Goal: Information Seeking & Learning: Learn about a topic

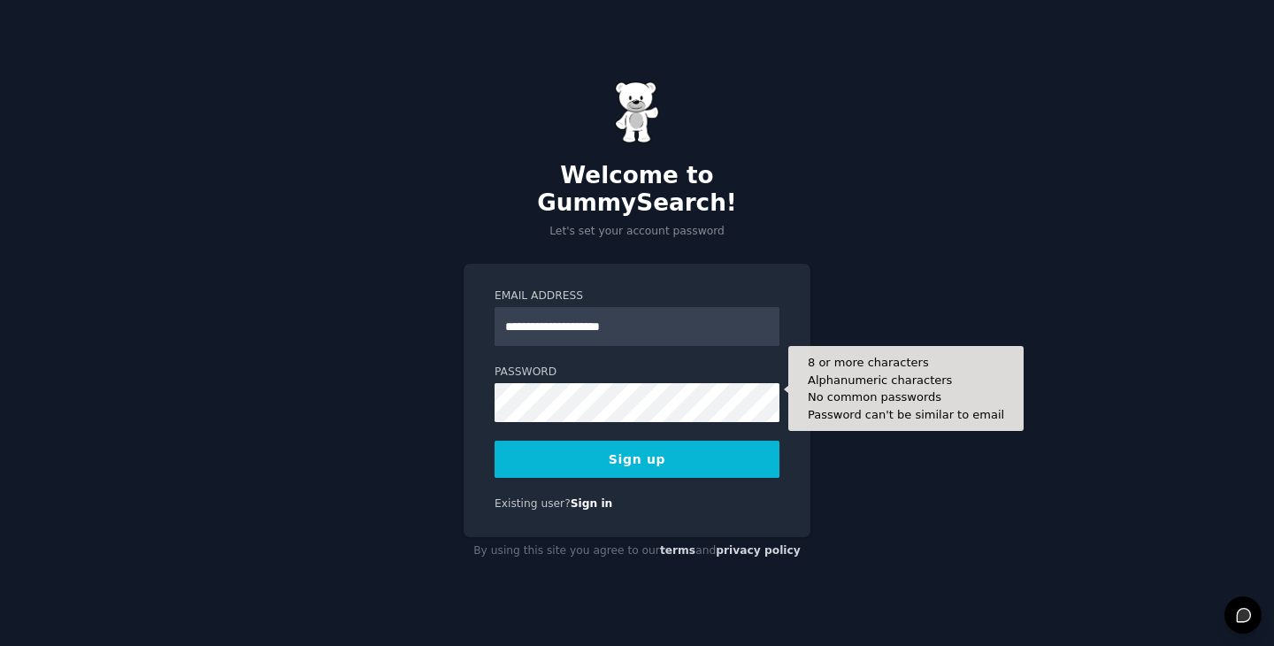
type input "**********"
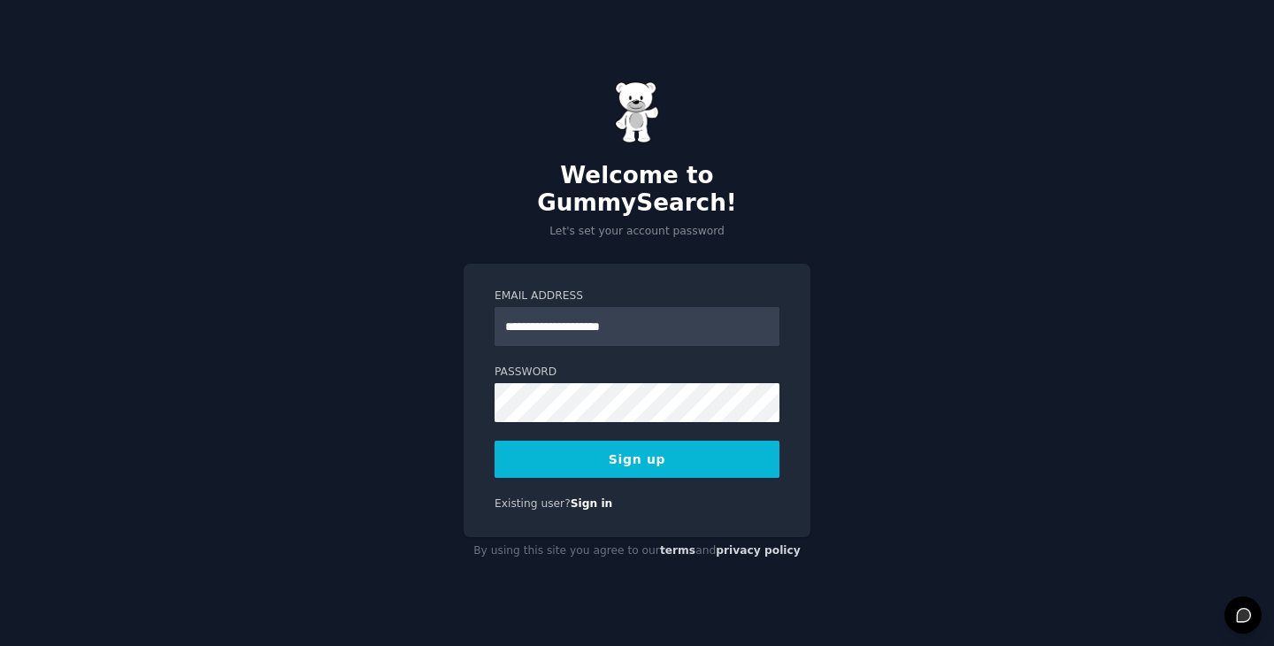
click at [559, 450] on button "Sign up" at bounding box center [637, 459] width 285 height 37
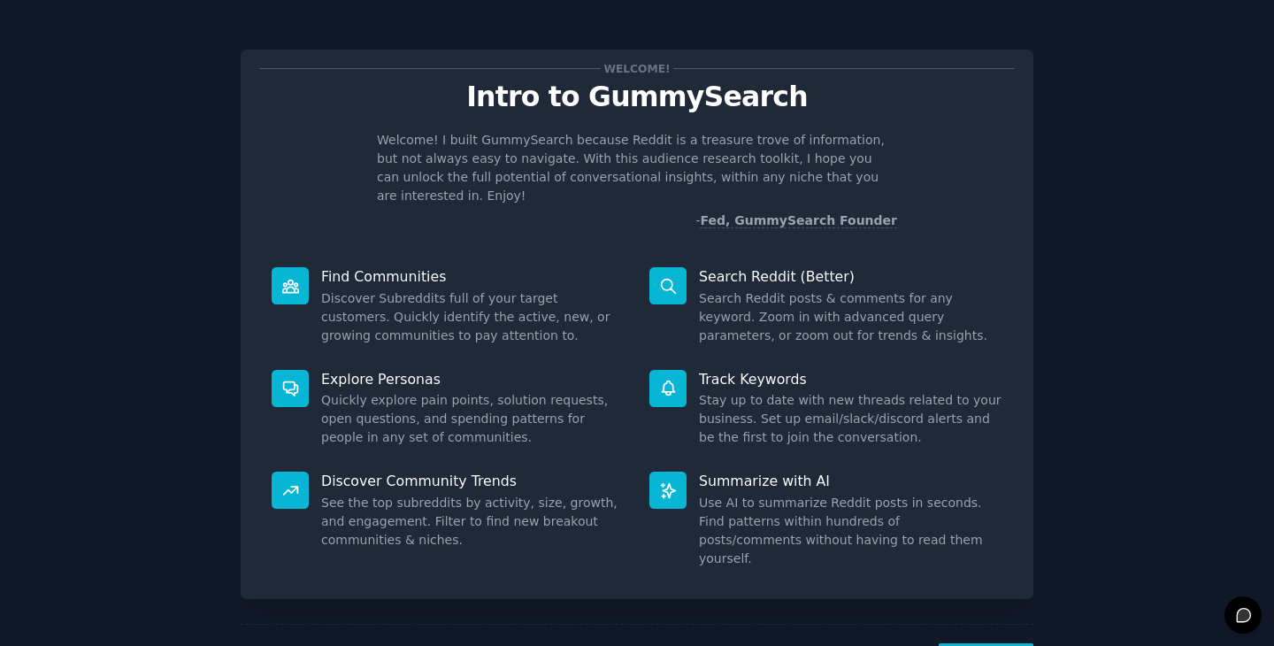
scroll to position [46, 0]
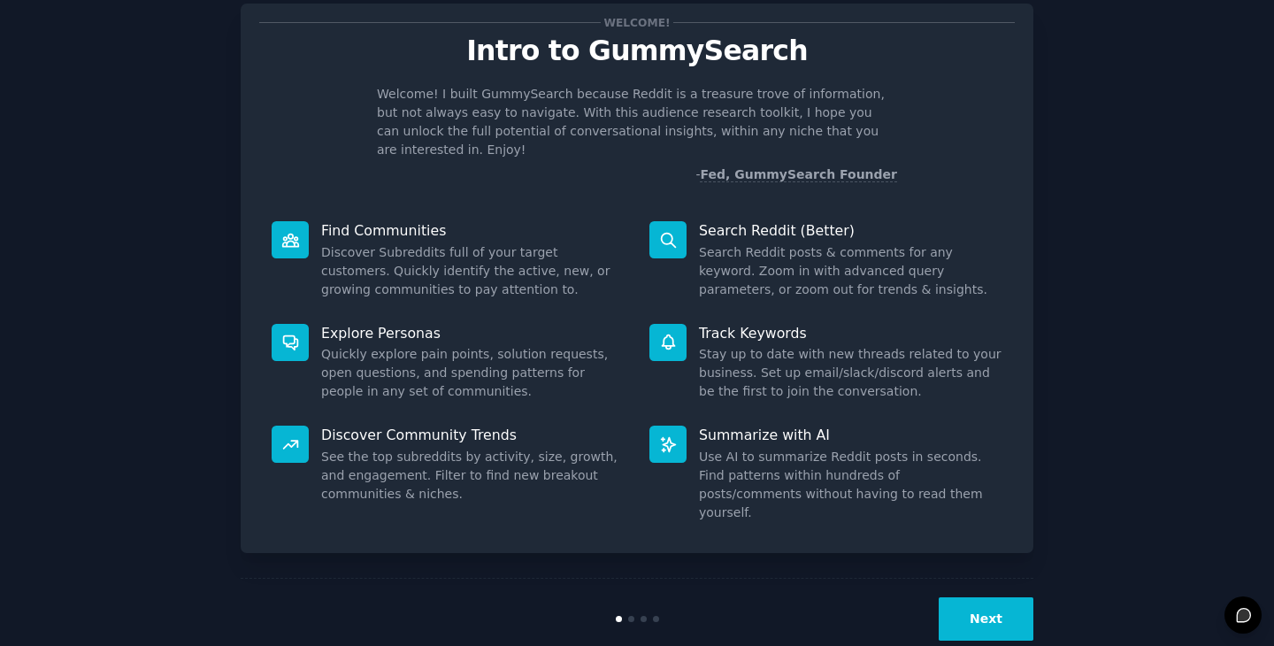
click at [965, 597] on button "Next" at bounding box center [986, 618] width 95 height 43
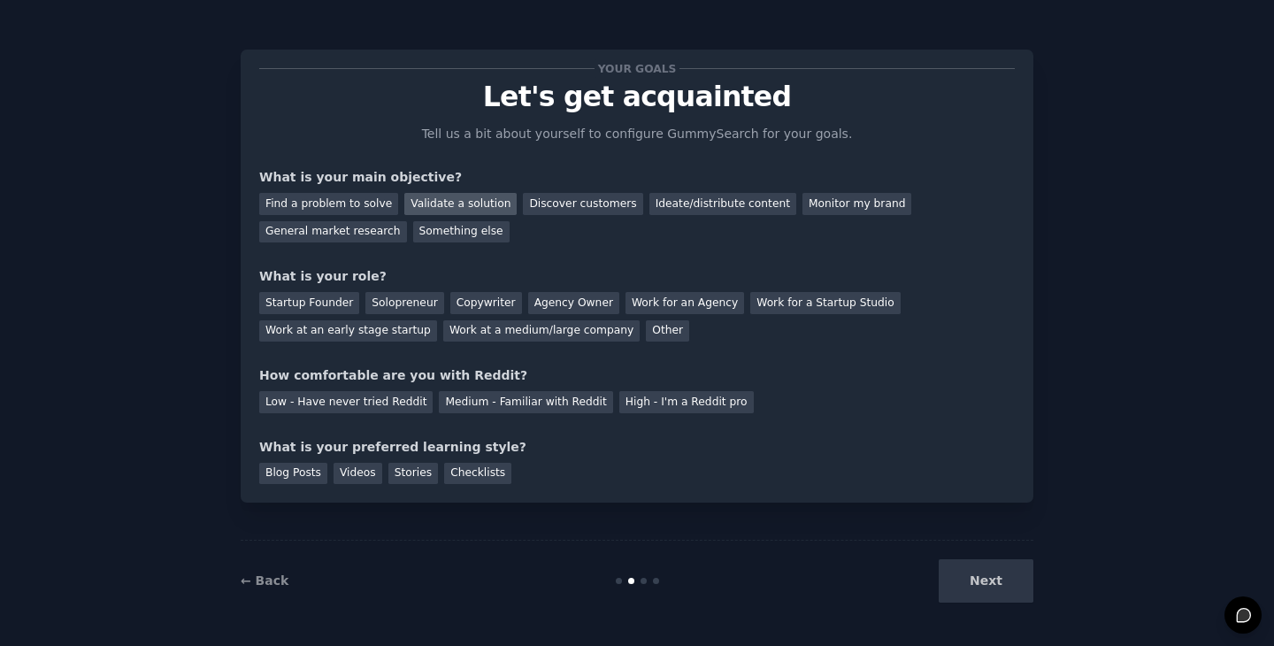
click at [463, 208] on div "Validate a solution" at bounding box center [460, 204] width 112 height 22
click at [562, 205] on div "Discover customers" at bounding box center [582, 204] width 119 height 22
click at [669, 209] on div "Ideate/distribute content" at bounding box center [723, 204] width 147 height 22
click at [312, 307] on div "Startup Founder" at bounding box center [309, 303] width 100 height 22
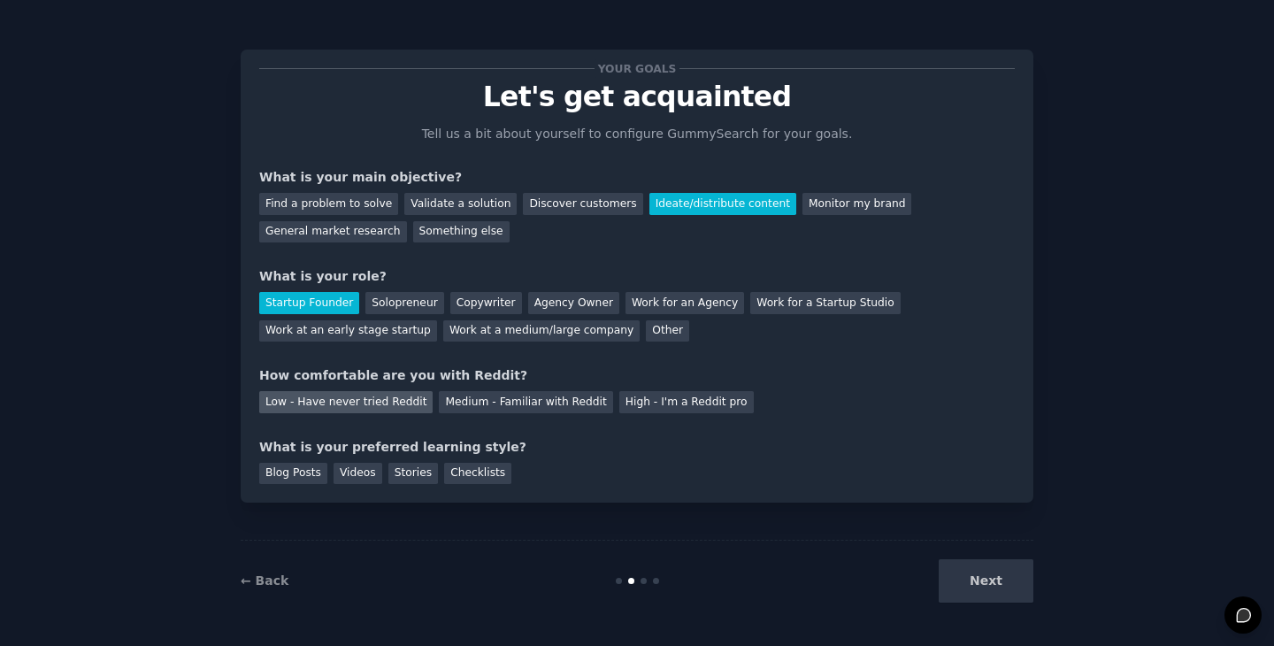
click at [383, 405] on div "Low - Have never tried Reddit" at bounding box center [345, 402] width 173 height 22
click at [307, 471] on div "Blog Posts" at bounding box center [293, 474] width 68 height 22
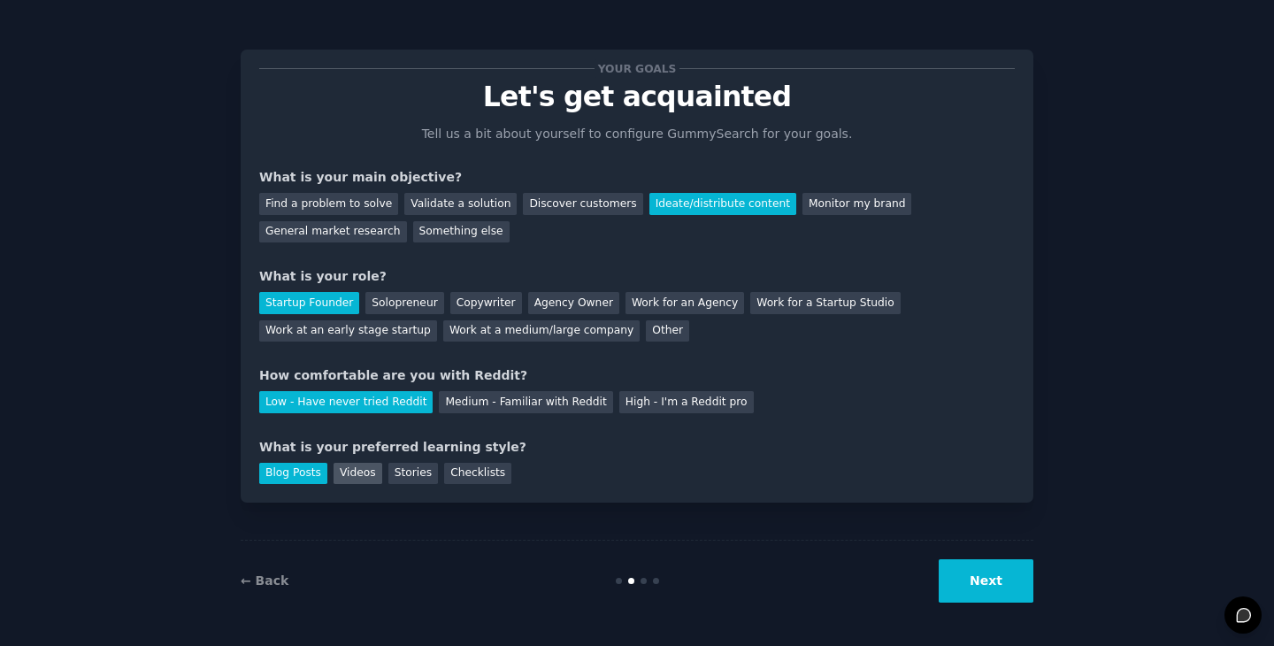
click at [366, 475] on div "Videos" at bounding box center [358, 474] width 49 height 22
click at [1011, 586] on button "Next" at bounding box center [986, 580] width 95 height 43
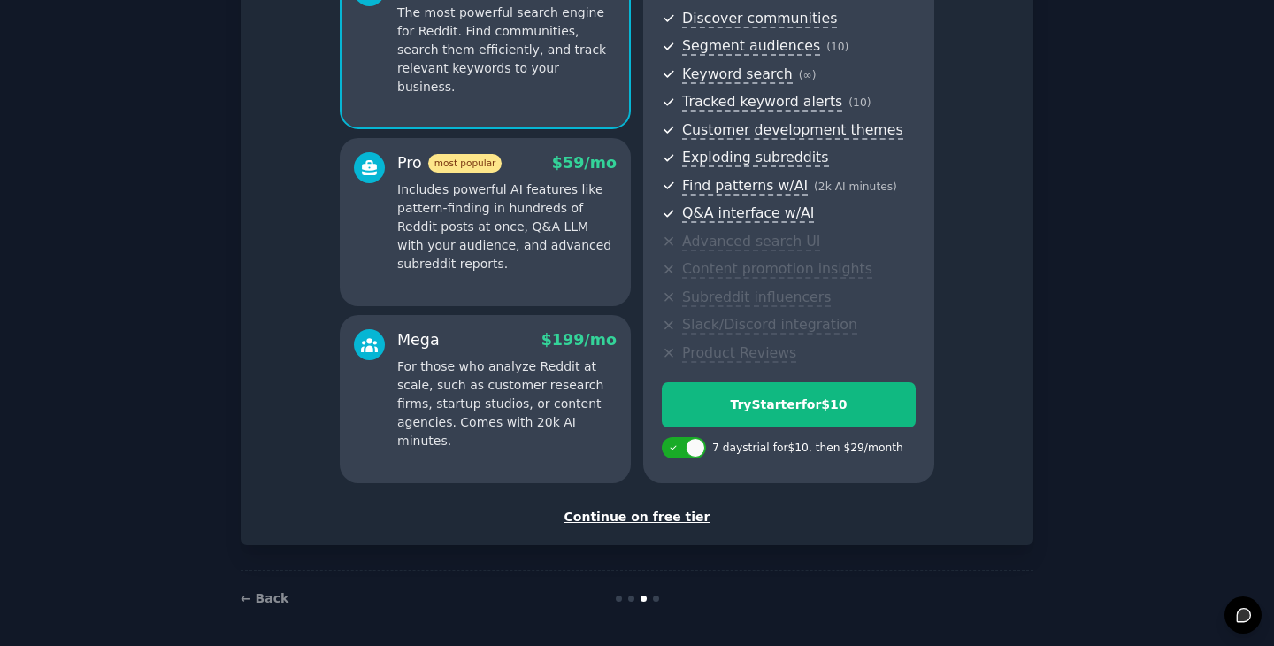
scroll to position [203, 0]
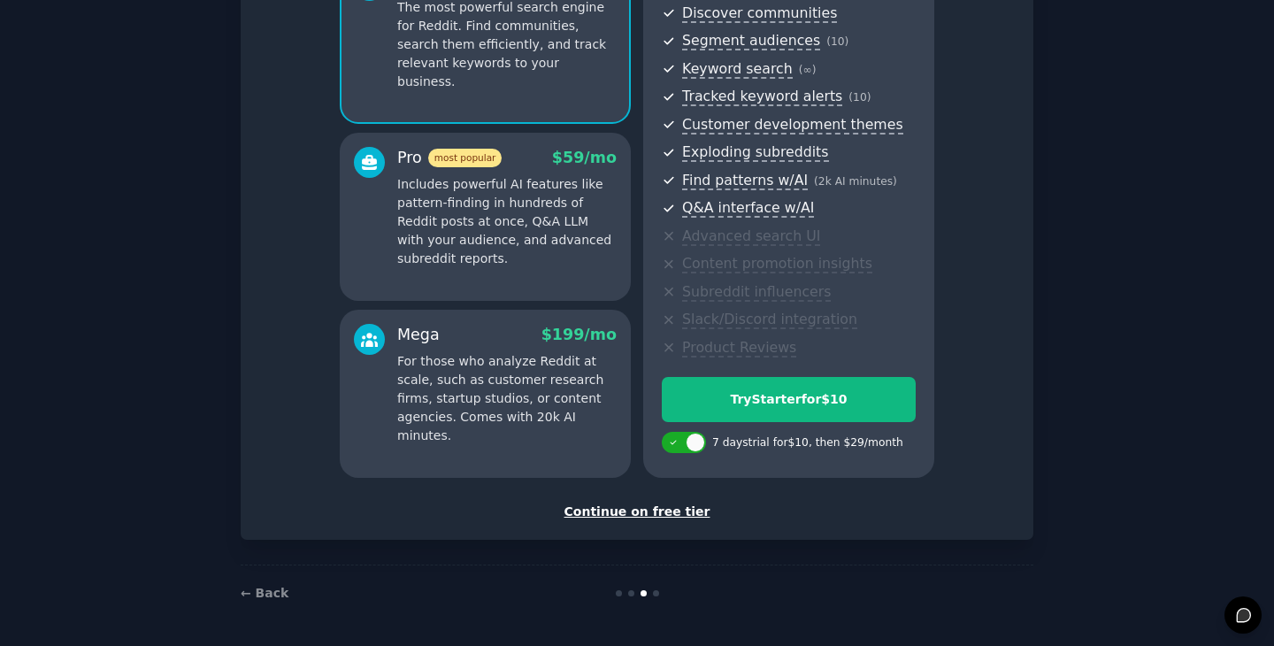
click at [606, 516] on div "Continue on free tier" at bounding box center [637, 512] width 756 height 19
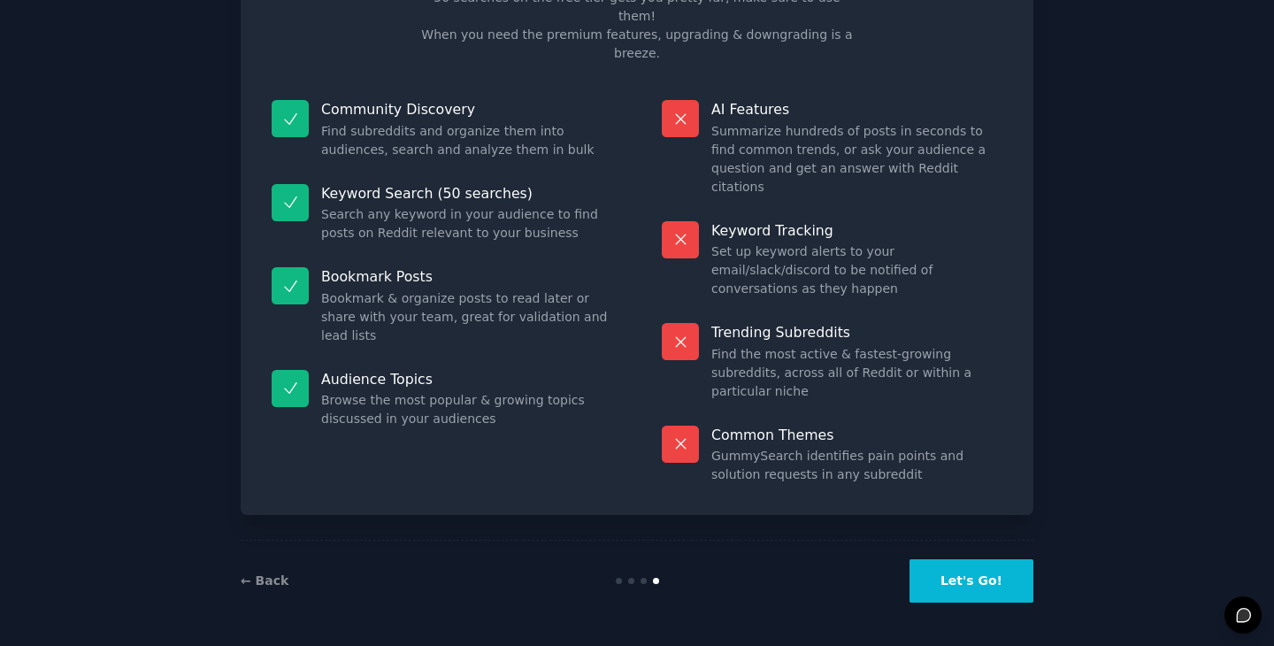
scroll to position [43, 0]
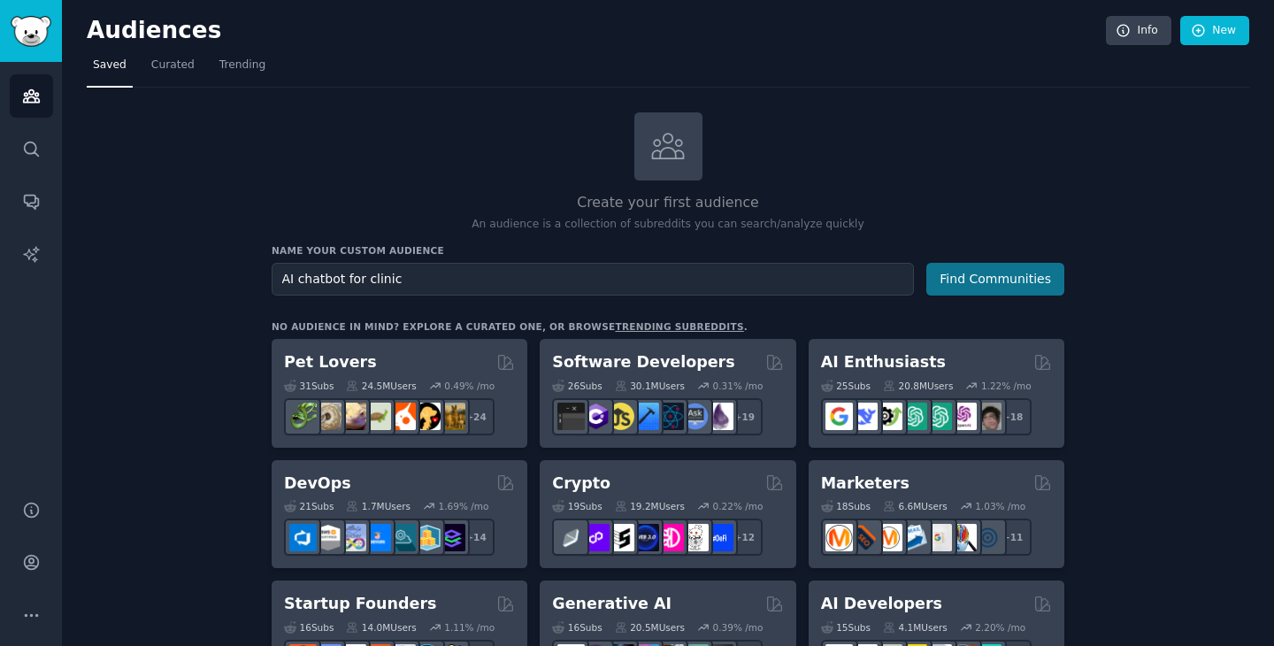
type input "AI chatbot for clinic"
click at [1016, 289] on button "Find Communities" at bounding box center [996, 279] width 138 height 33
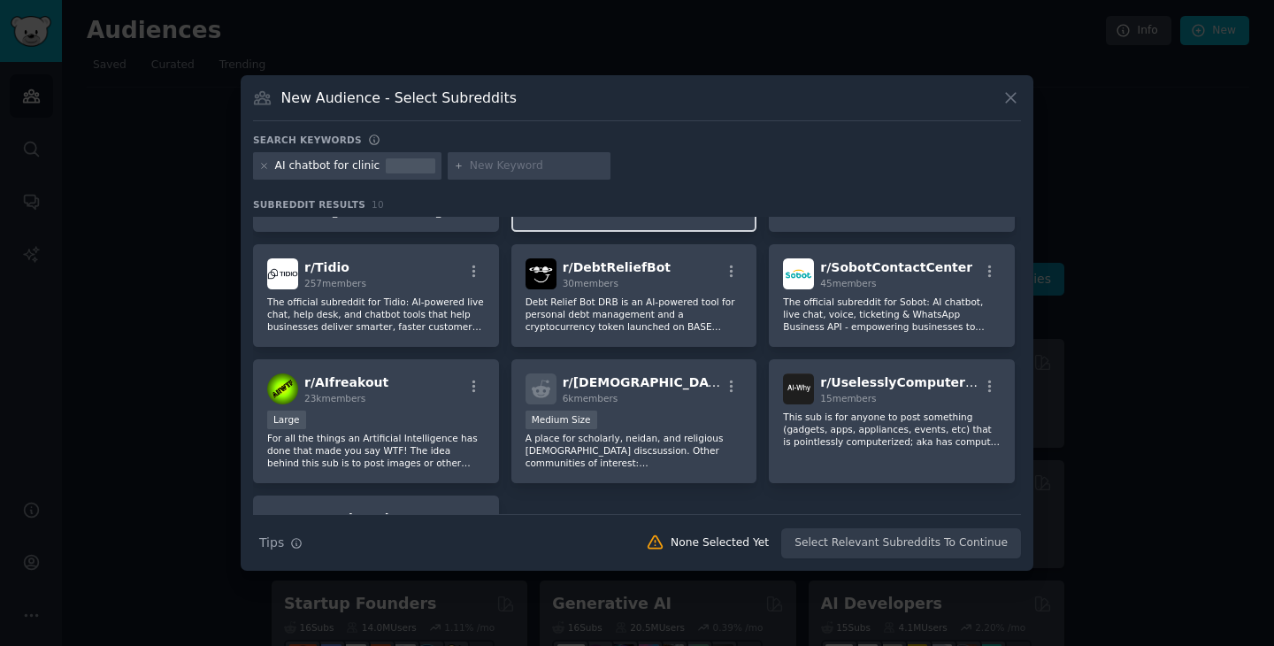
scroll to position [113, 0]
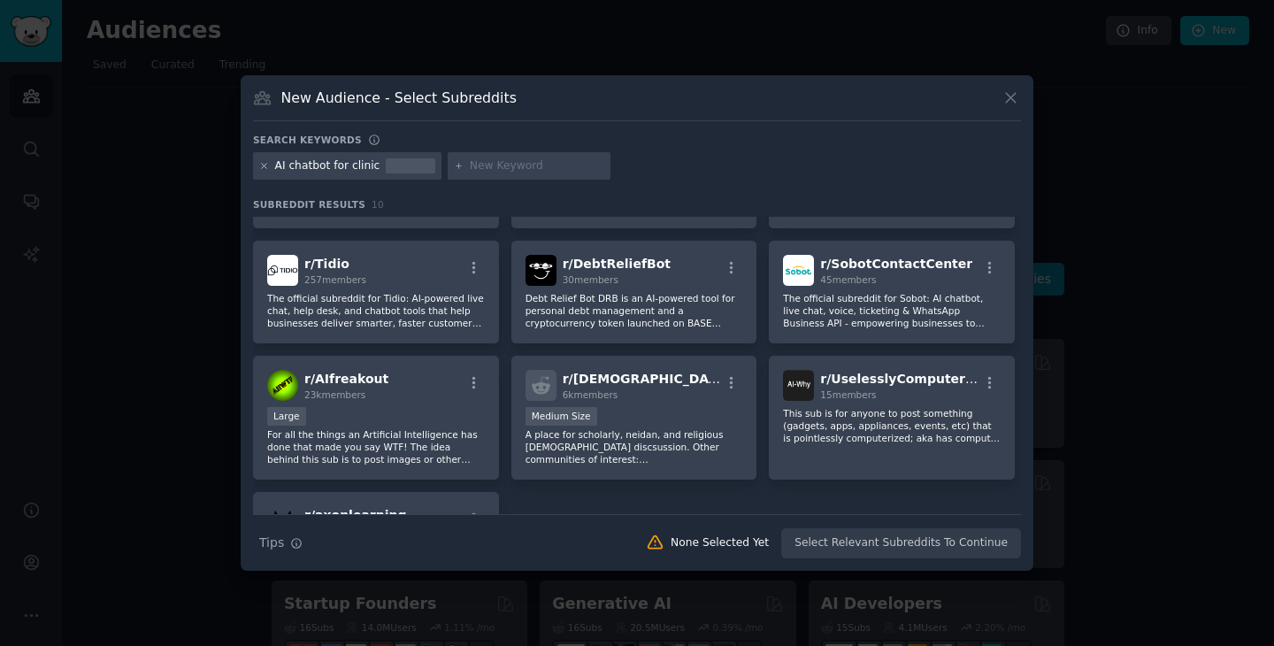
click at [261, 164] on icon at bounding box center [264, 166] width 10 height 10
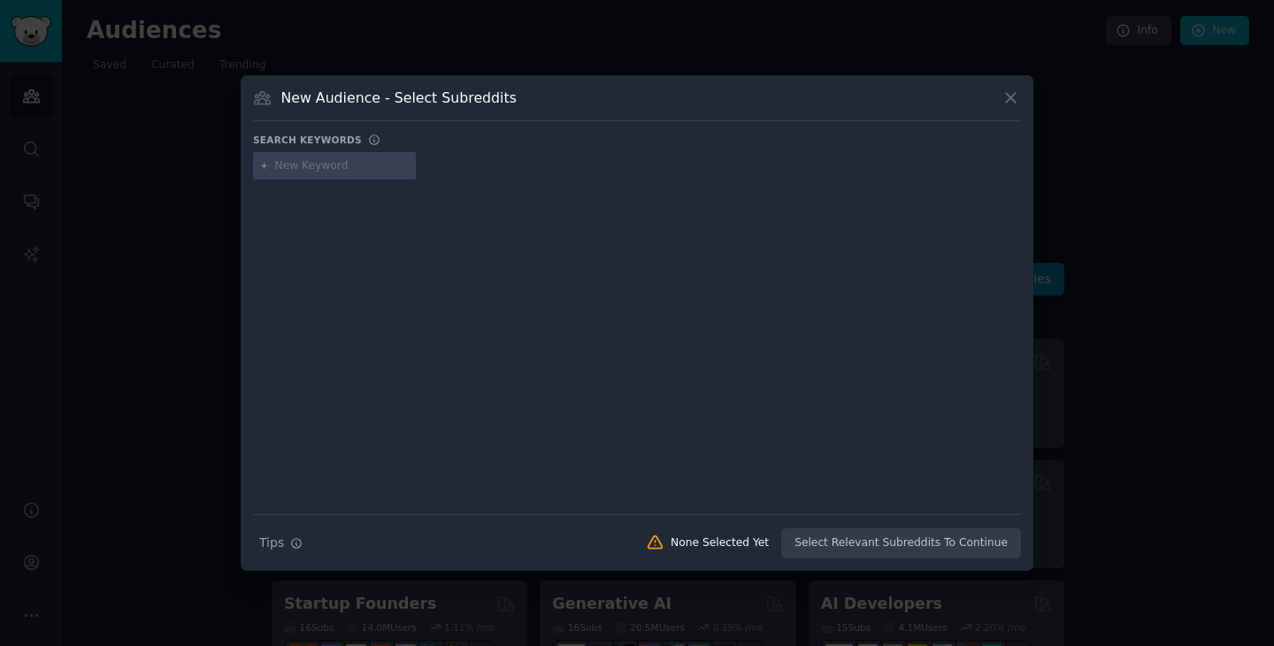
click at [296, 165] on input "text" at bounding box center [342, 166] width 135 height 16
type input "AI for clinics"
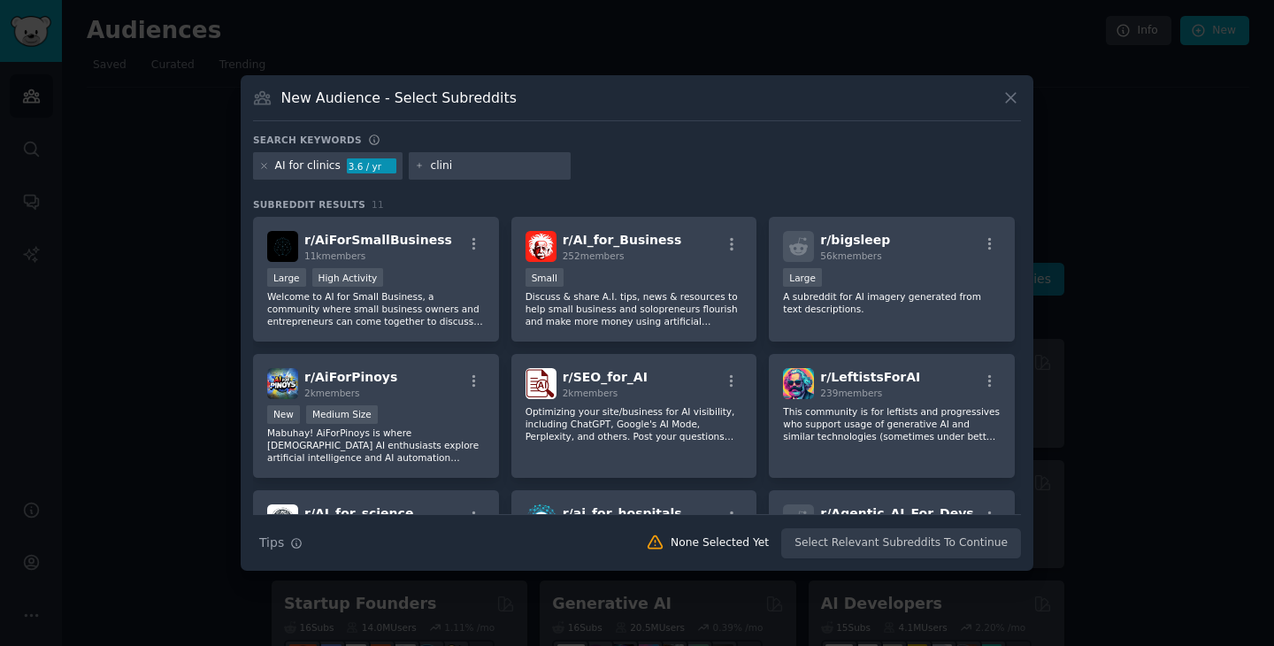
type input "clinic"
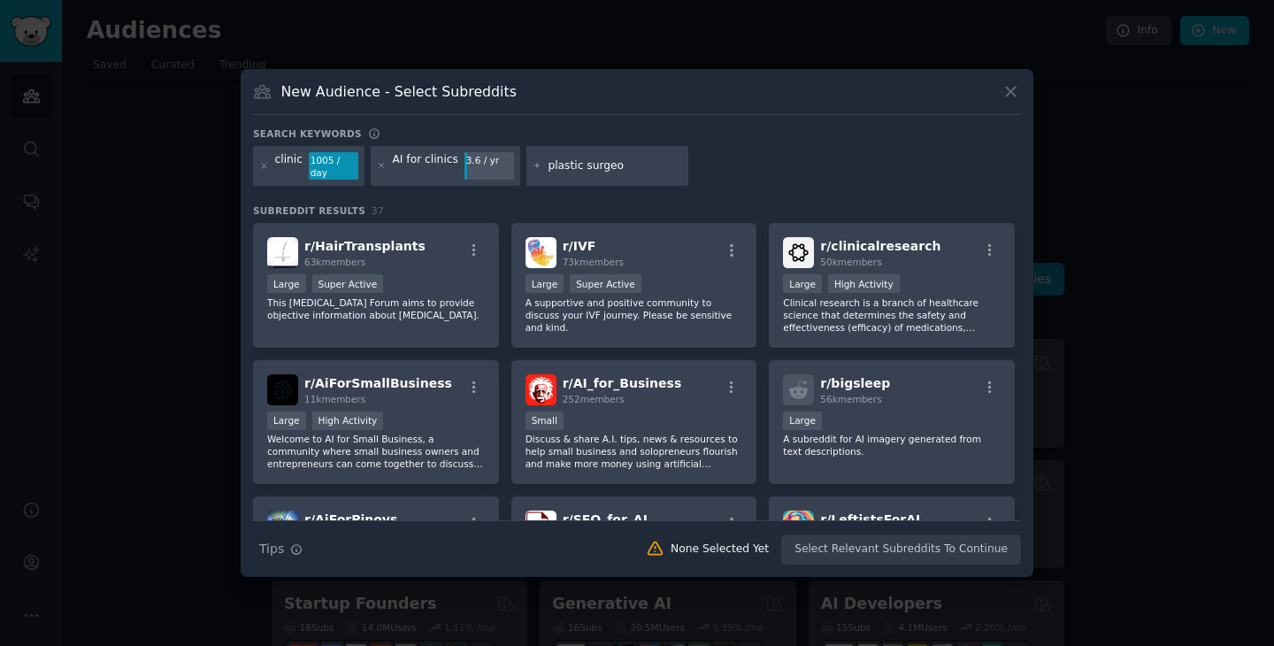
type input "plastic surgeon"
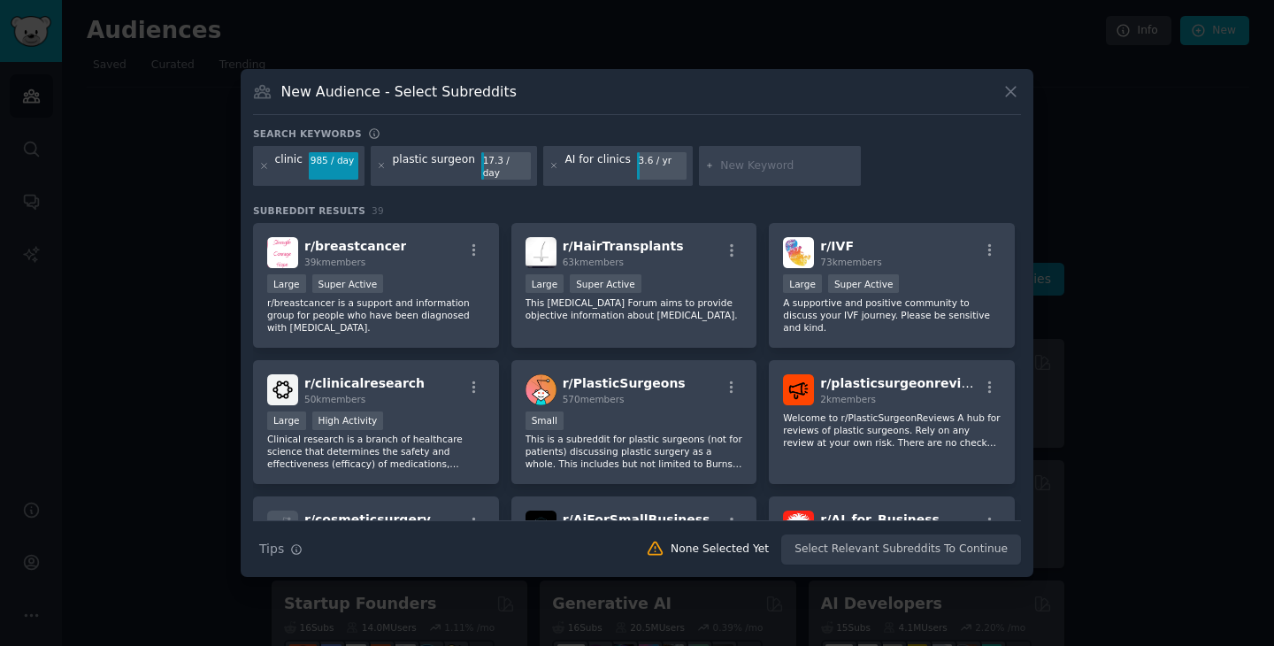
click at [294, 166] on div "clinic" at bounding box center [288, 166] width 27 height 28
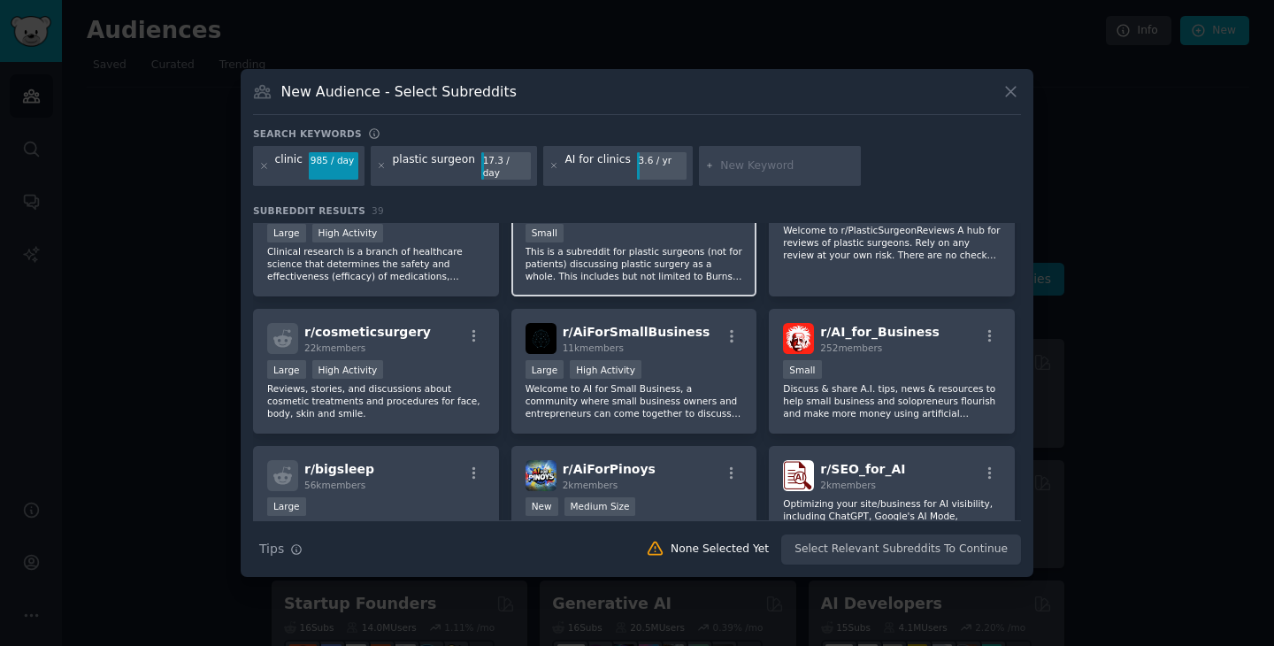
scroll to position [189, 0]
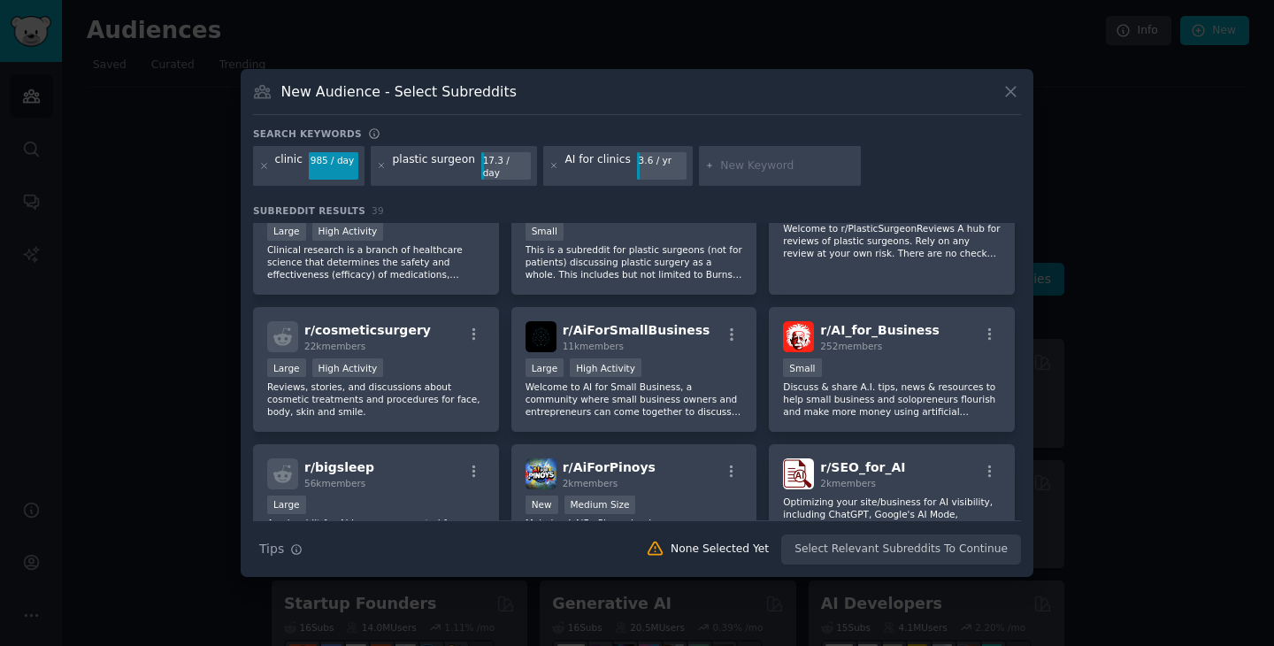
click at [727, 166] on input "text" at bounding box center [787, 166] width 135 height 16
type input "AI chabtbot"
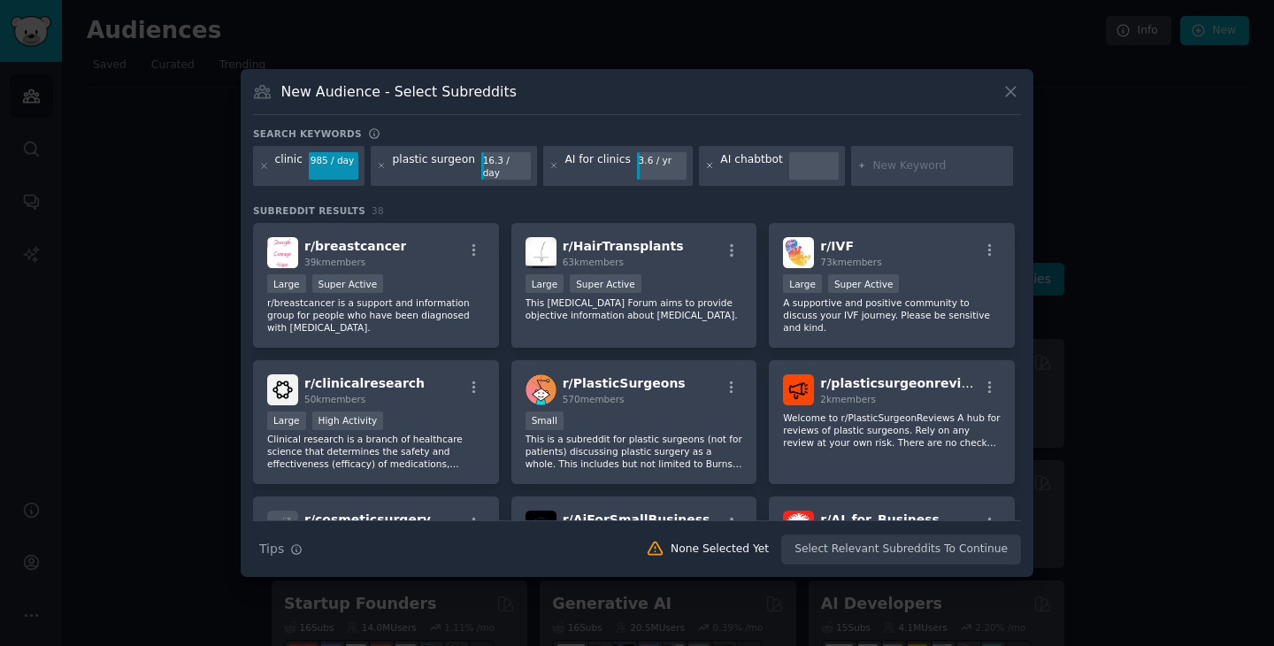
click at [707, 166] on icon at bounding box center [709, 166] width 4 height 4
click at [720, 172] on input "text" at bounding box center [787, 166] width 135 height 16
type input "AI chatbot"
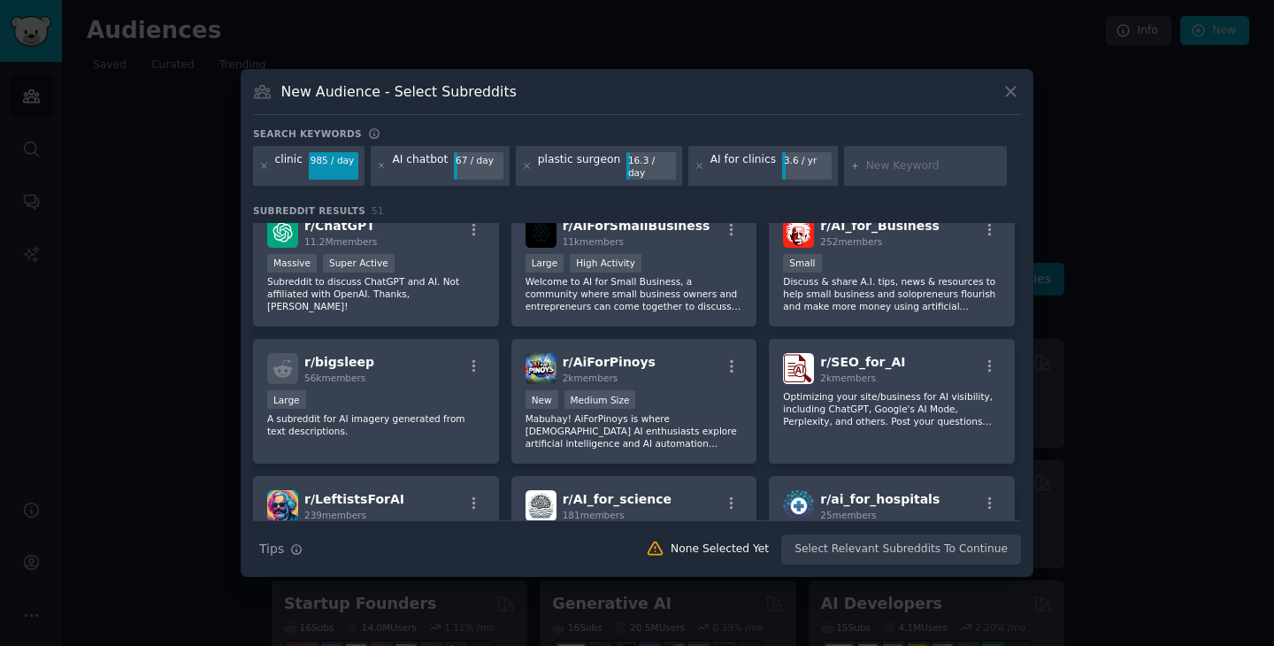
scroll to position [434, 0]
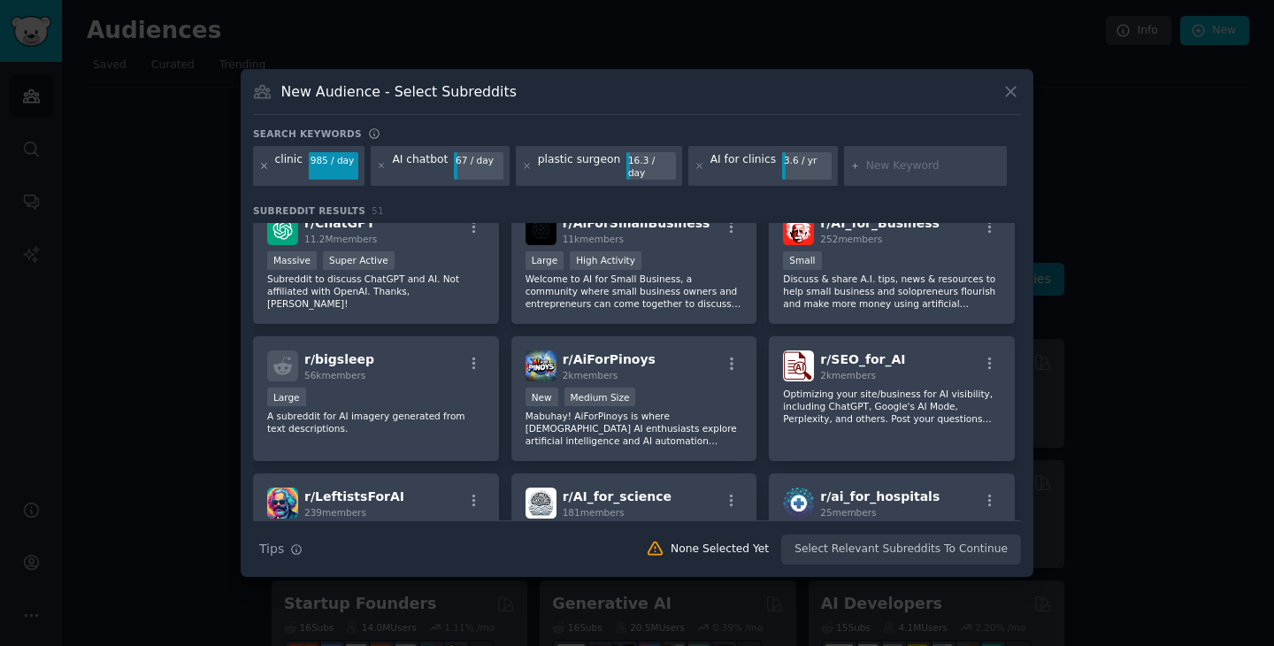
click at [261, 166] on icon at bounding box center [264, 166] width 10 height 10
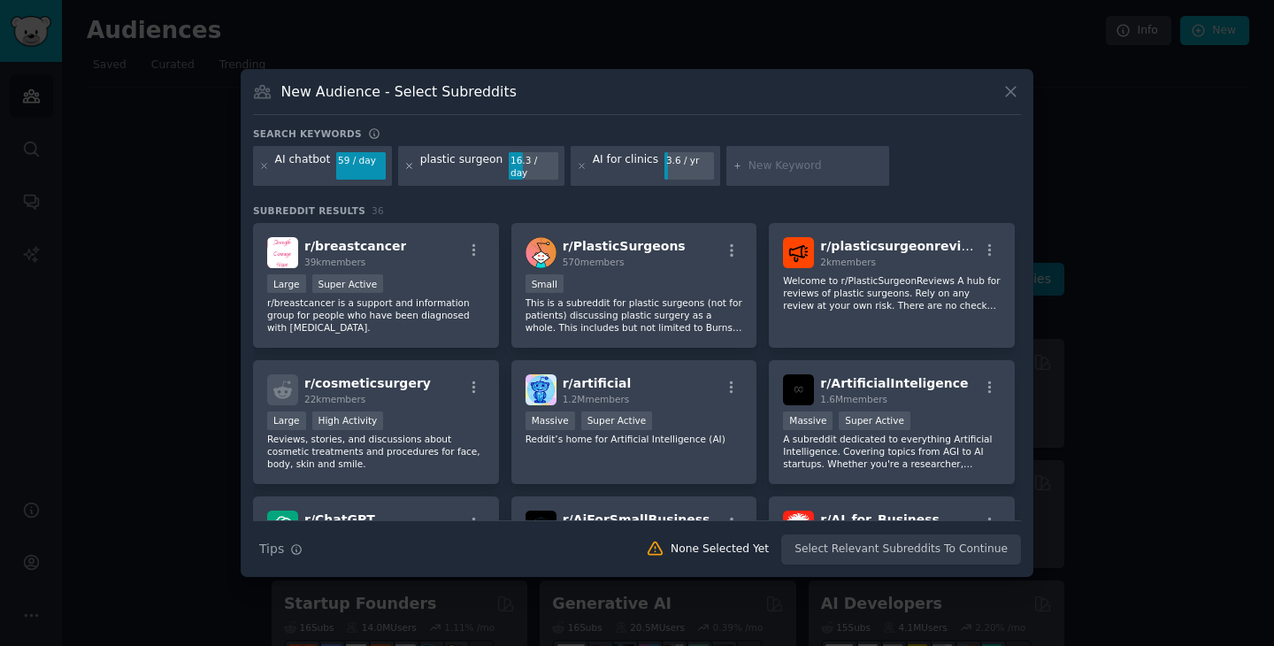
click at [407, 166] on icon at bounding box center [409, 166] width 4 height 4
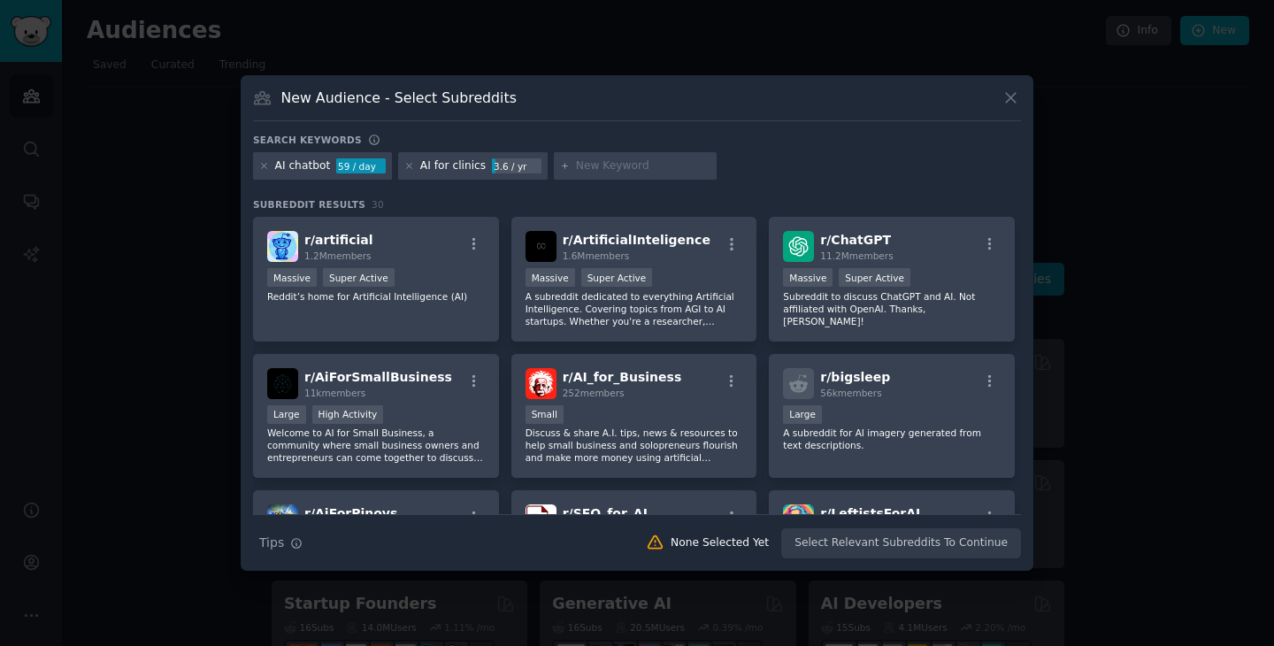
click at [407, 166] on icon at bounding box center [409, 166] width 4 height 4
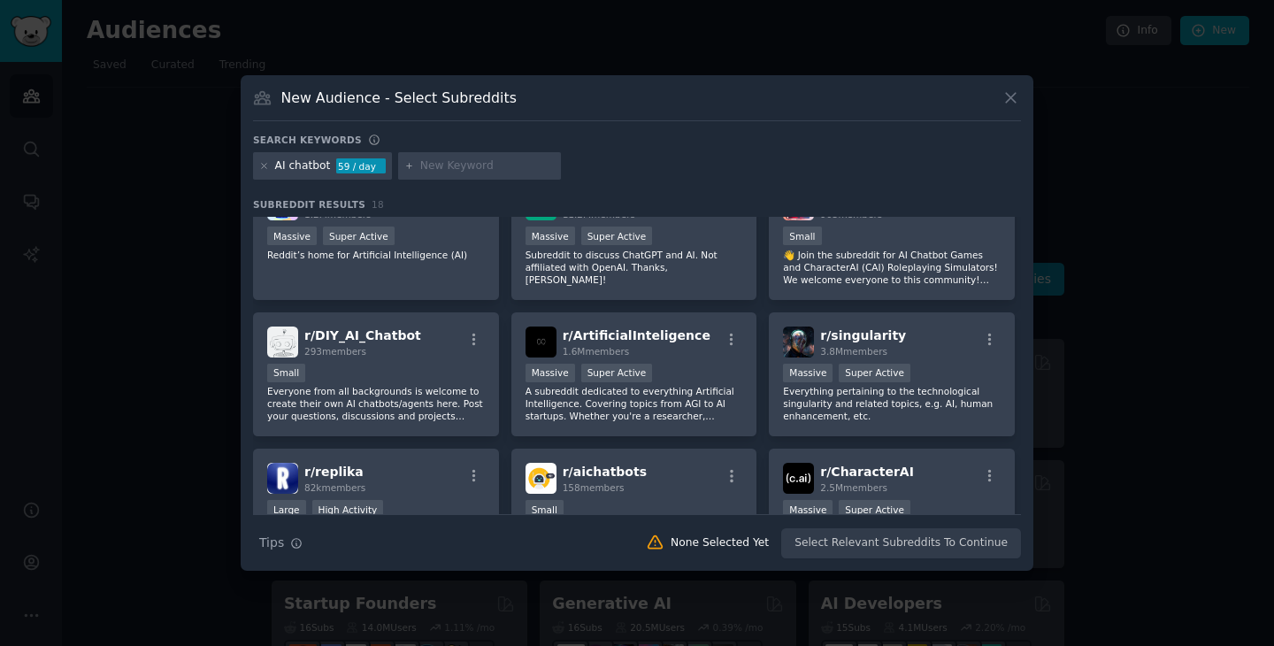
scroll to position [45, 0]
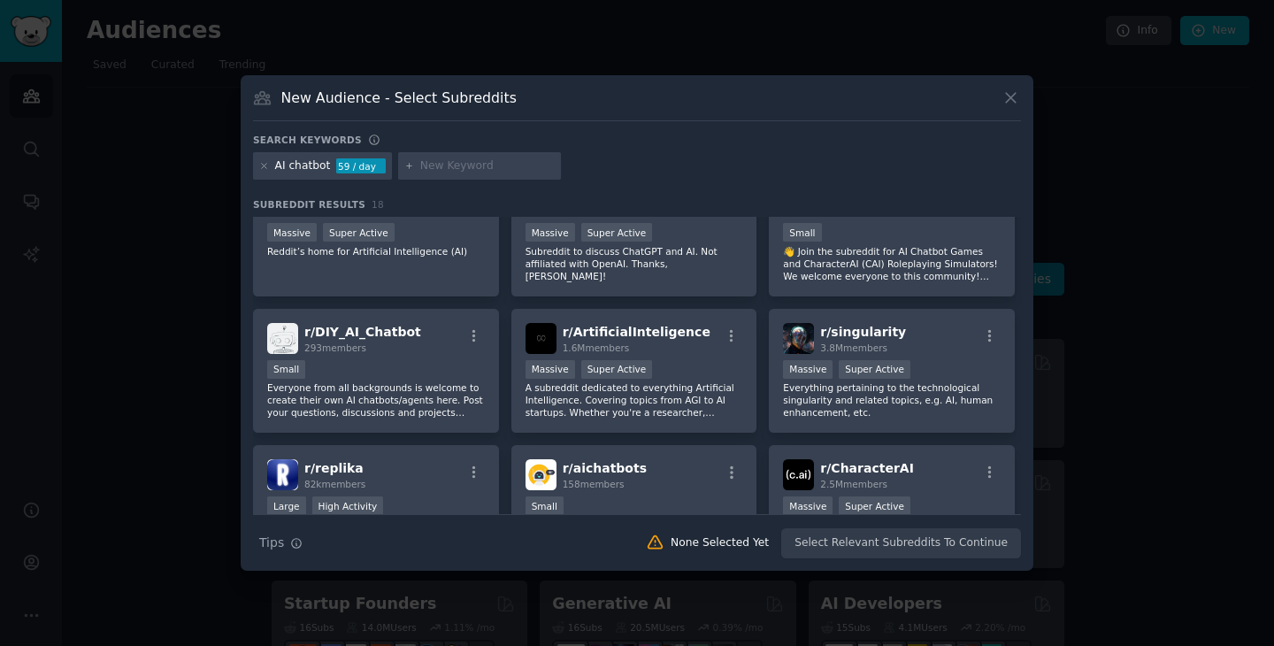
click at [450, 163] on input "text" at bounding box center [487, 166] width 135 height 16
type input "AI clinic"
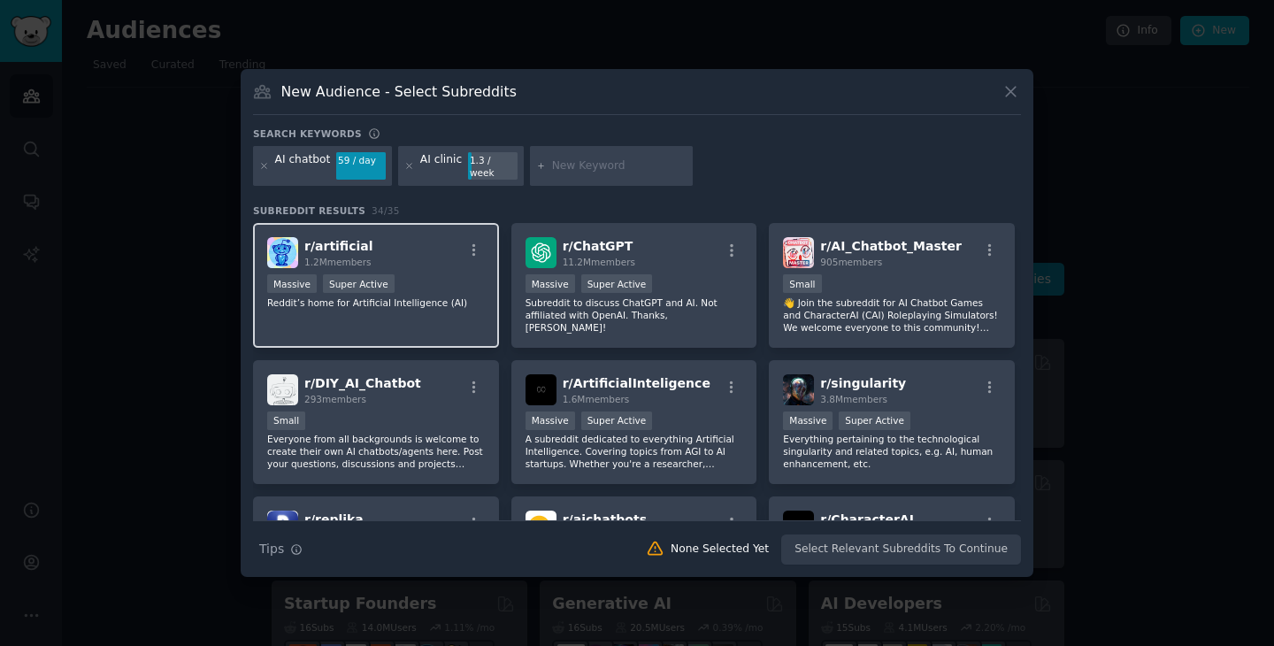
click at [430, 262] on div "r/ artificial 1.2M members" at bounding box center [376, 252] width 218 height 31
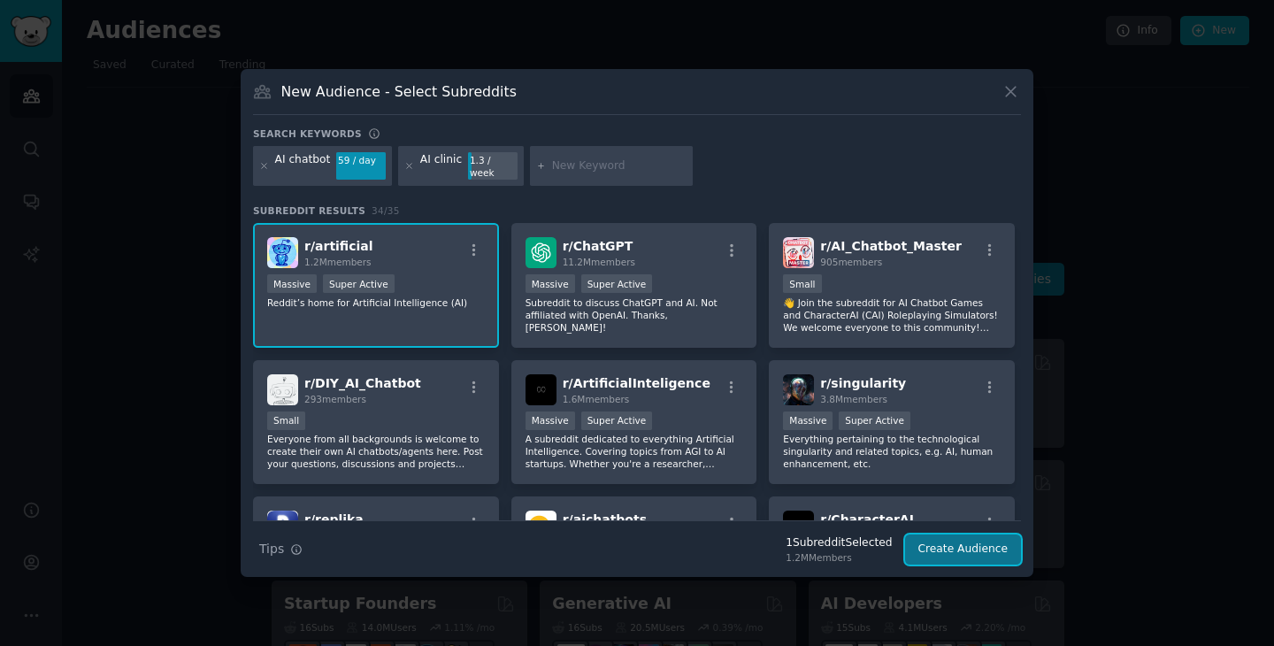
click at [943, 549] on button "Create Audience" at bounding box center [963, 550] width 117 height 30
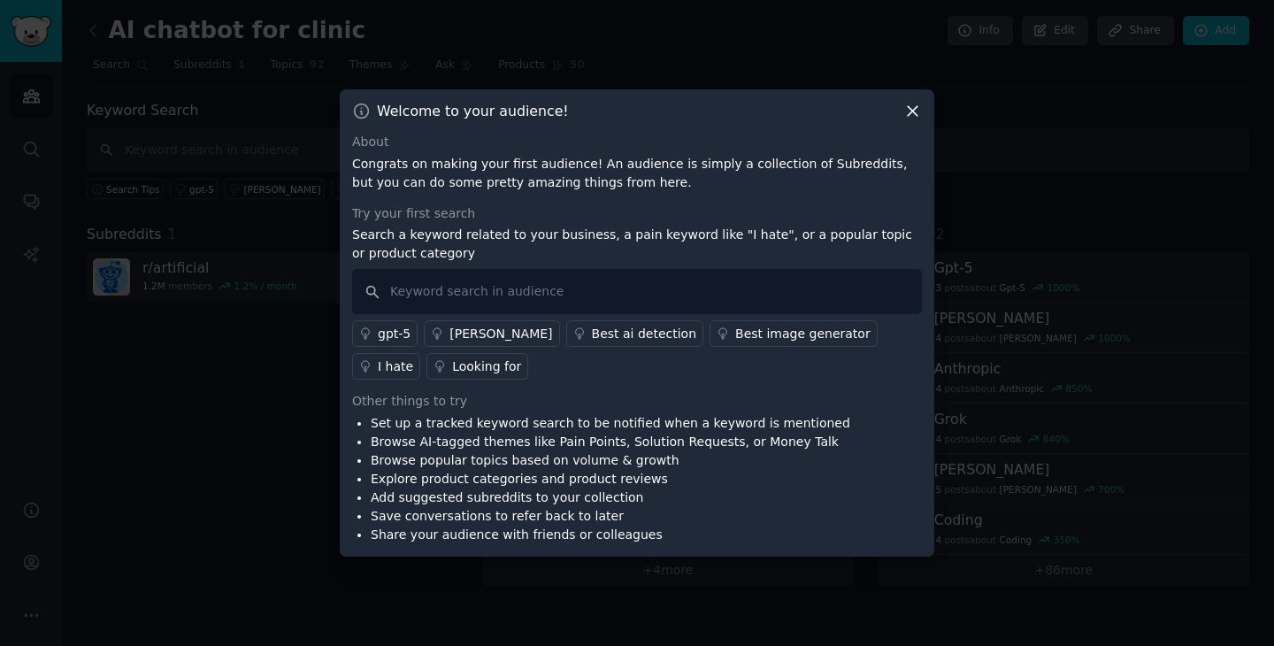
click at [909, 112] on icon at bounding box center [913, 111] width 19 height 19
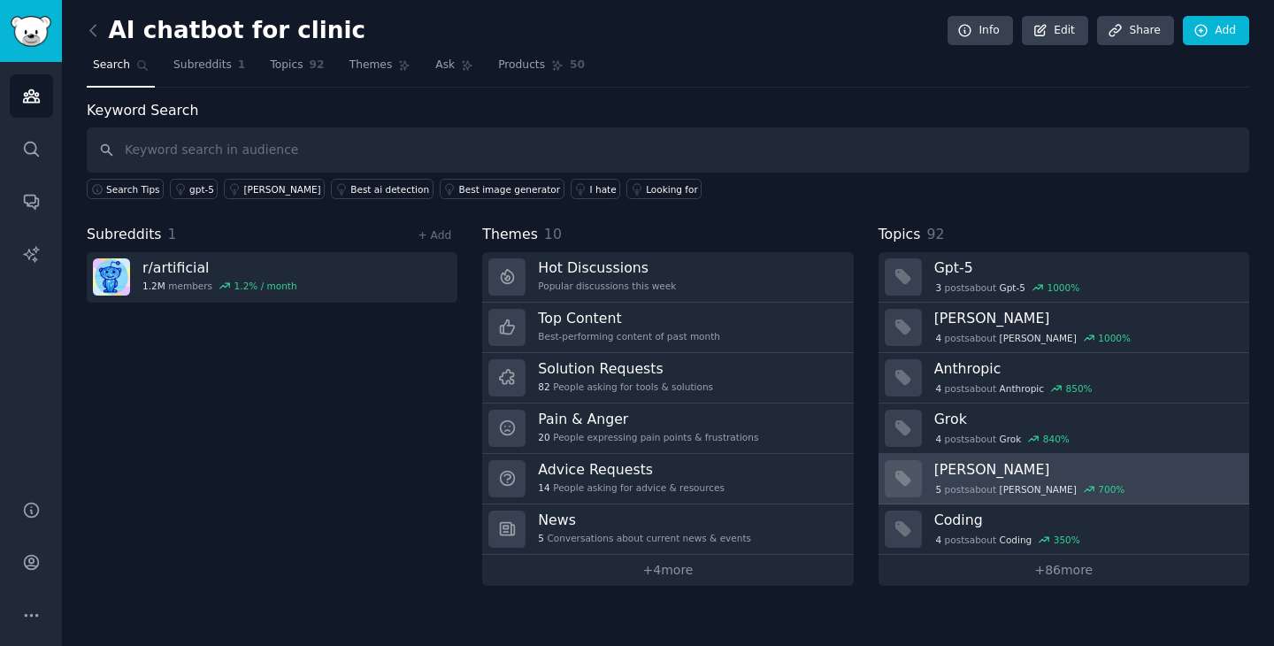
click at [1023, 468] on h3 "[PERSON_NAME]" at bounding box center [1086, 469] width 303 height 19
